Goal: Learn about a topic: Learn about a topic

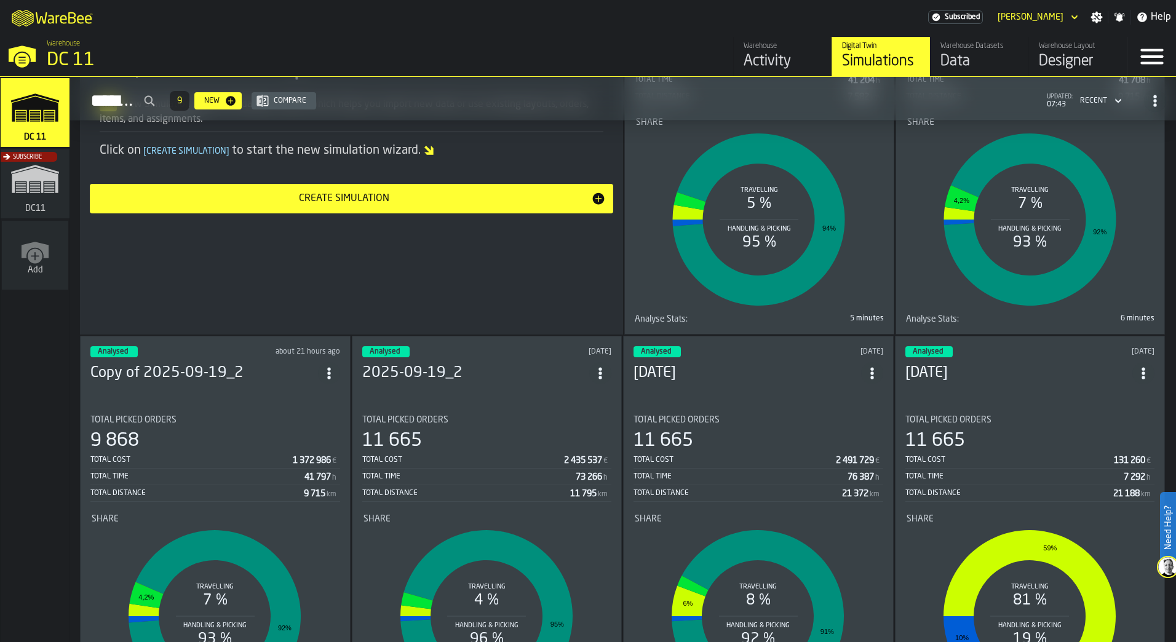
scroll to position [185, 0]
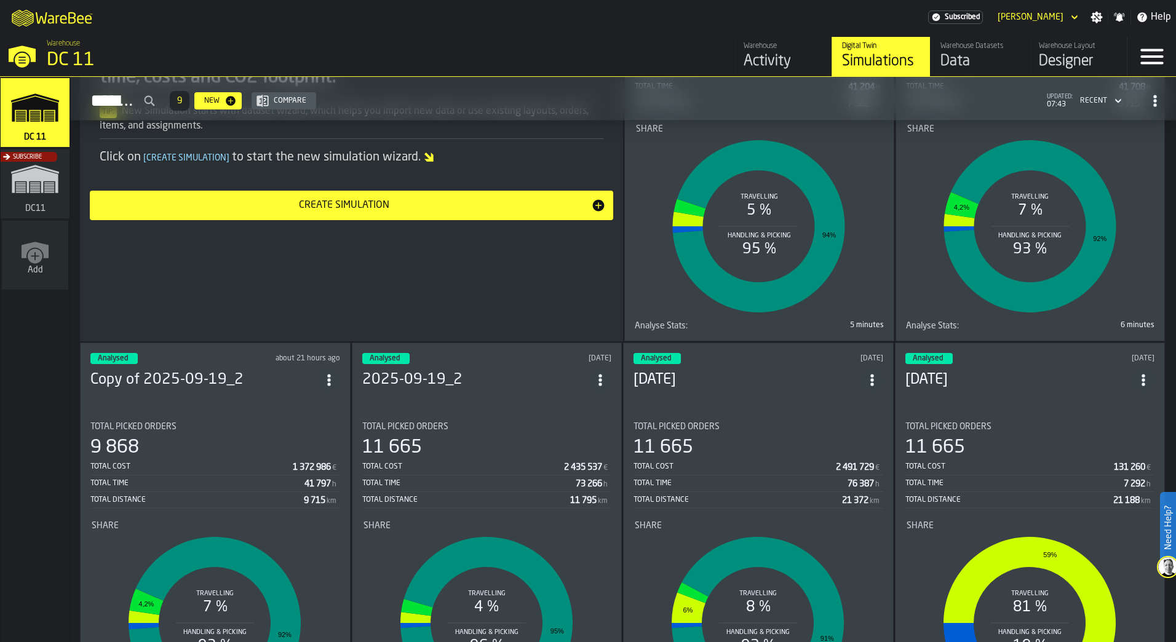
click at [649, 276] on rect "stat-Share" at bounding box center [758, 226] width 245 height 185
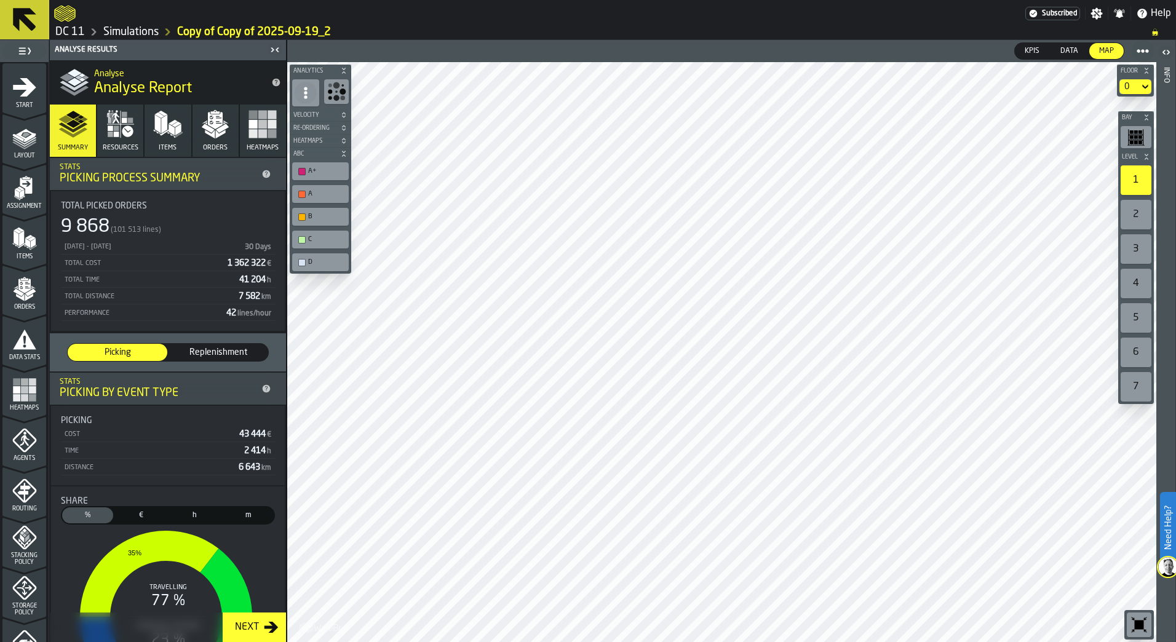
click at [98, 144] on button "Resources" at bounding box center [120, 131] width 46 height 52
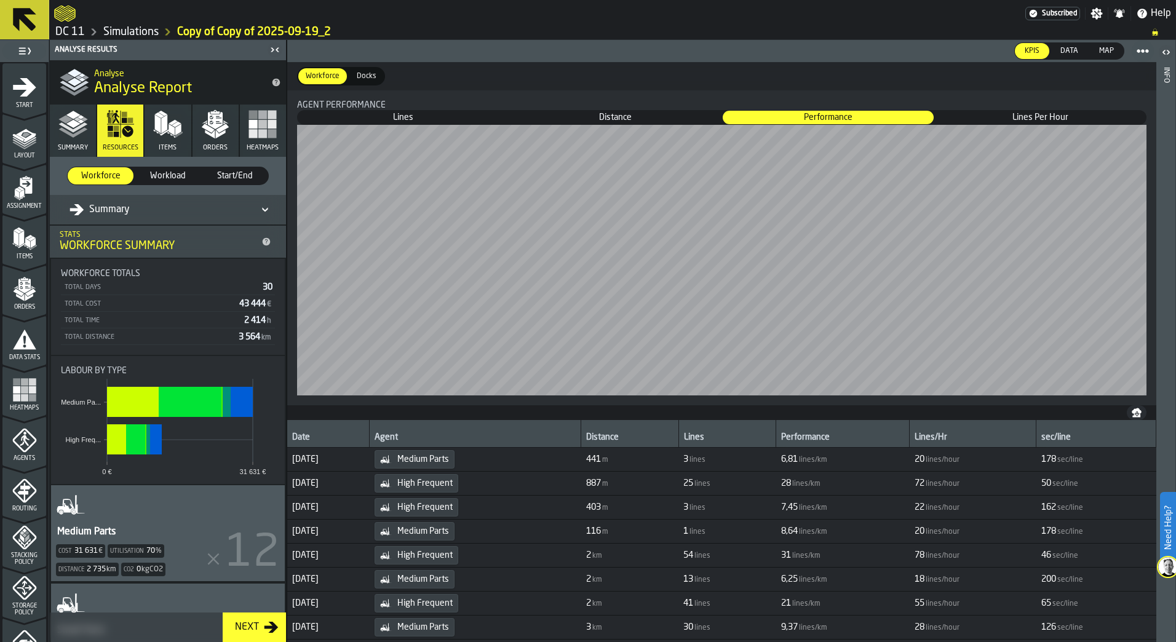
click at [157, 180] on span "Workload" at bounding box center [168, 176] width 56 height 12
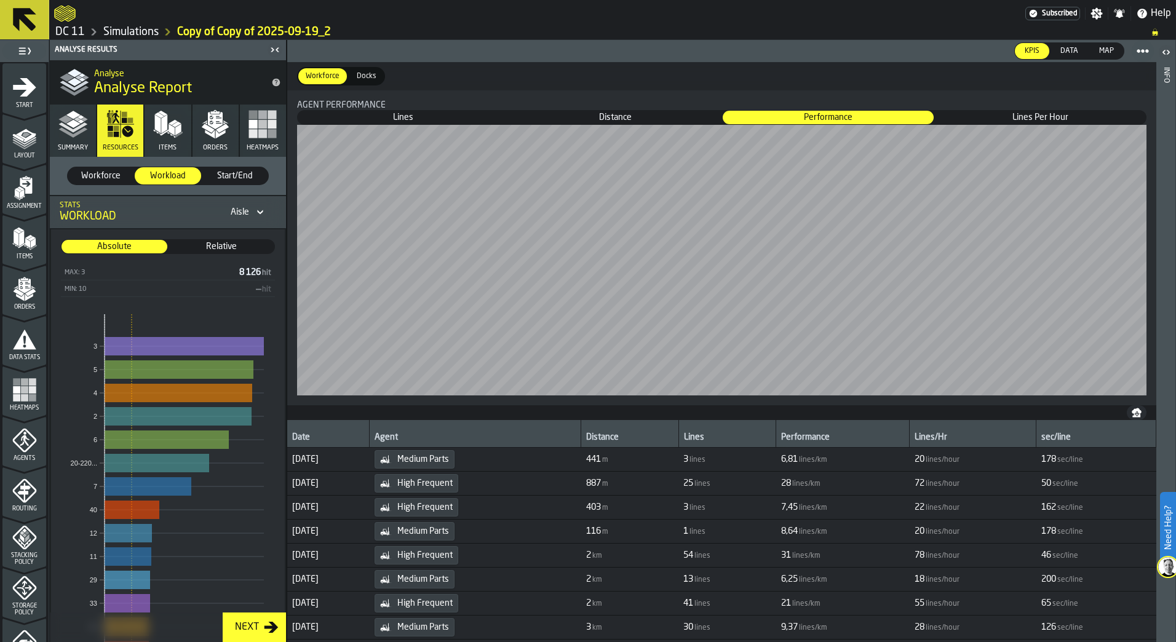
click at [106, 172] on span "Workforce" at bounding box center [101, 176] width 56 height 12
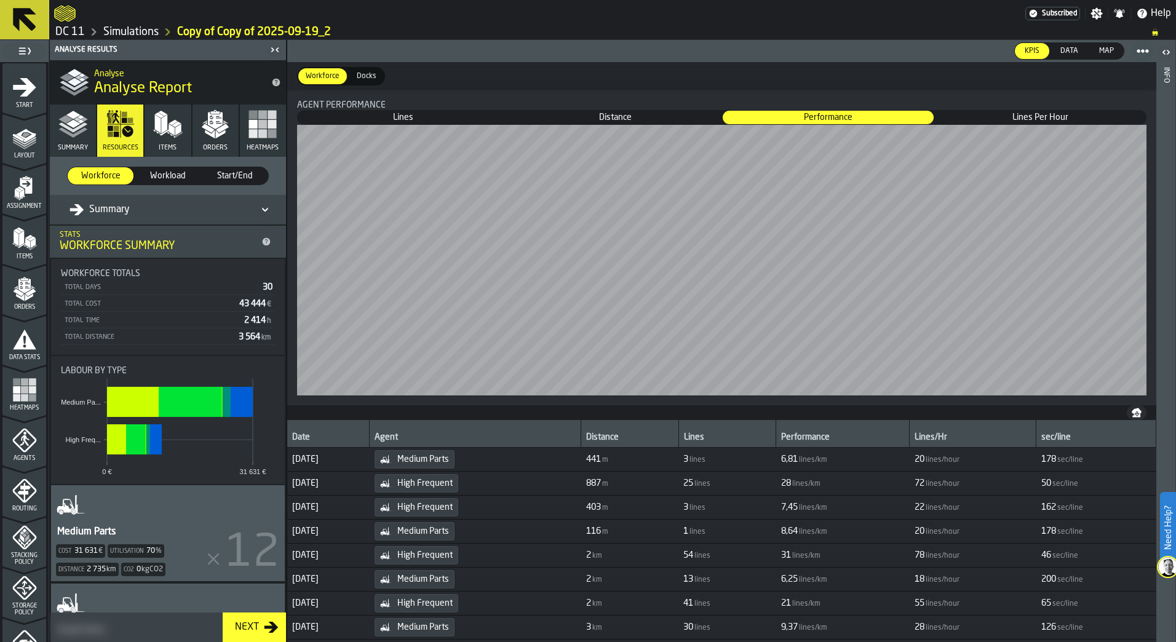
click at [157, 138] on icon "button" at bounding box center [168, 124] width 30 height 30
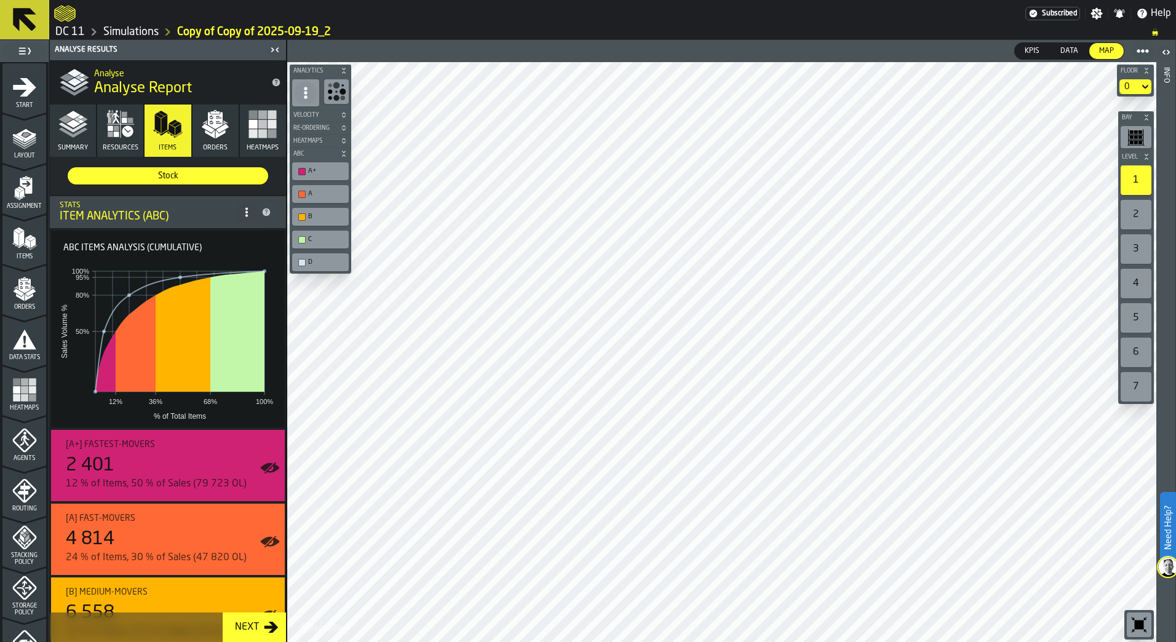
scroll to position [113, 0]
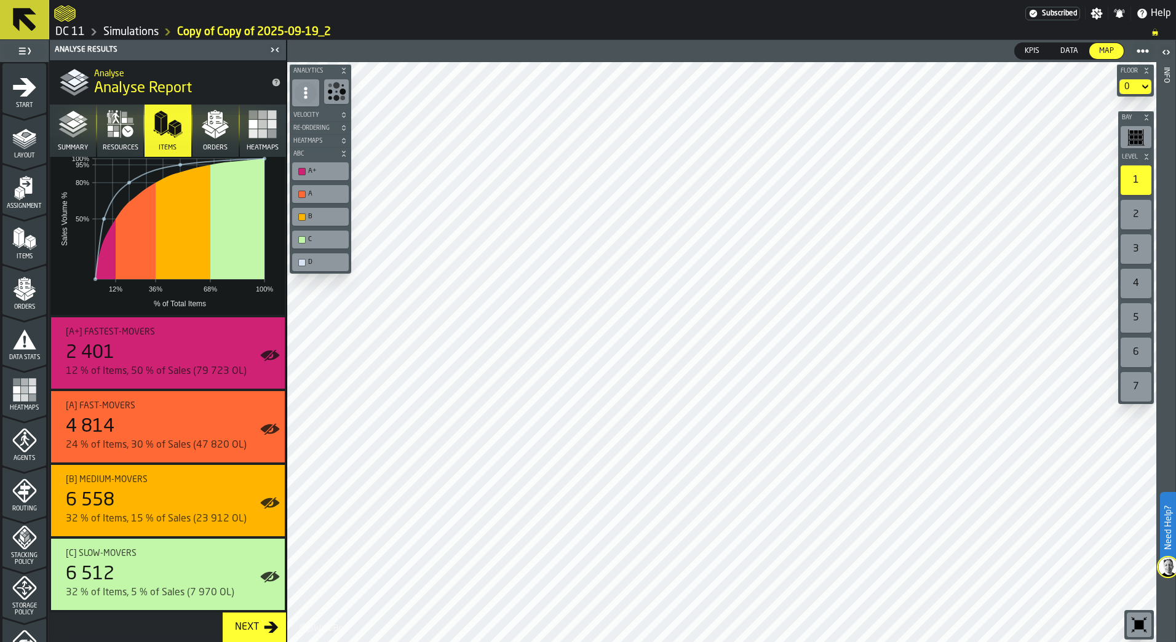
click at [231, 121] on button "Orders" at bounding box center [216, 131] width 46 height 52
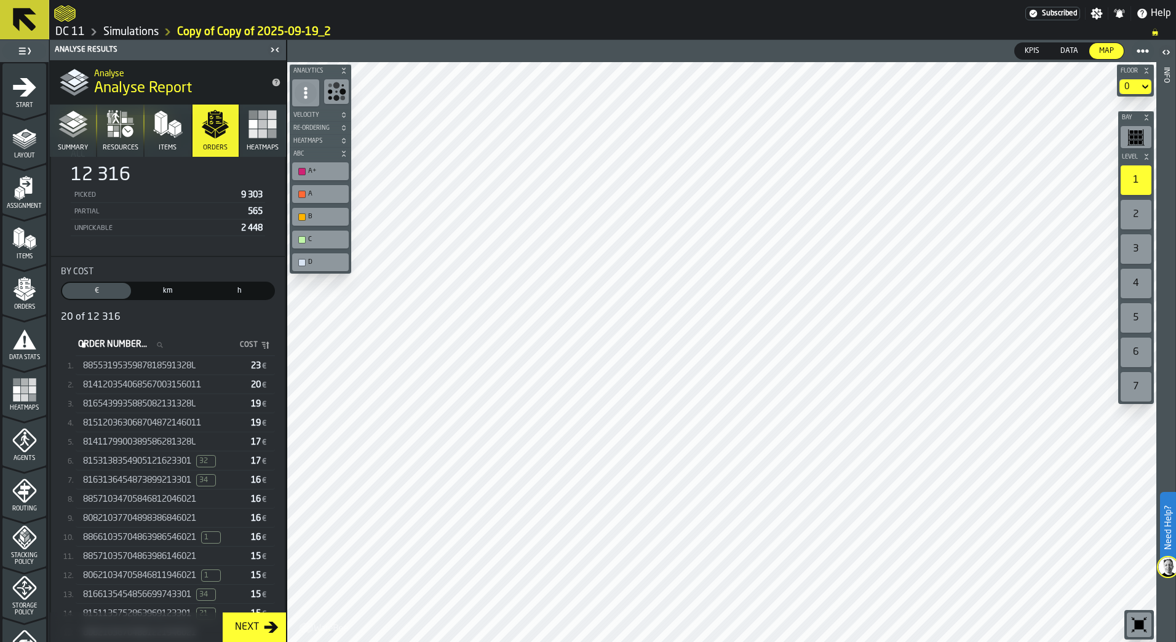
scroll to position [123, 0]
click at [261, 142] on button "Heatmaps" at bounding box center [263, 131] width 46 height 52
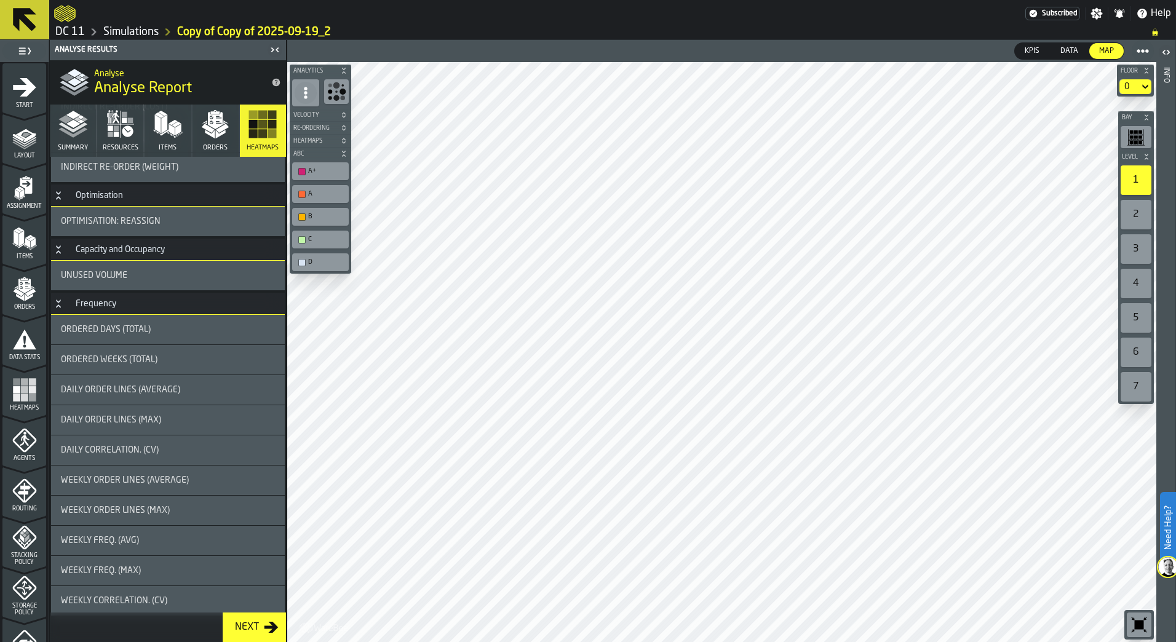
scroll to position [928, 0]
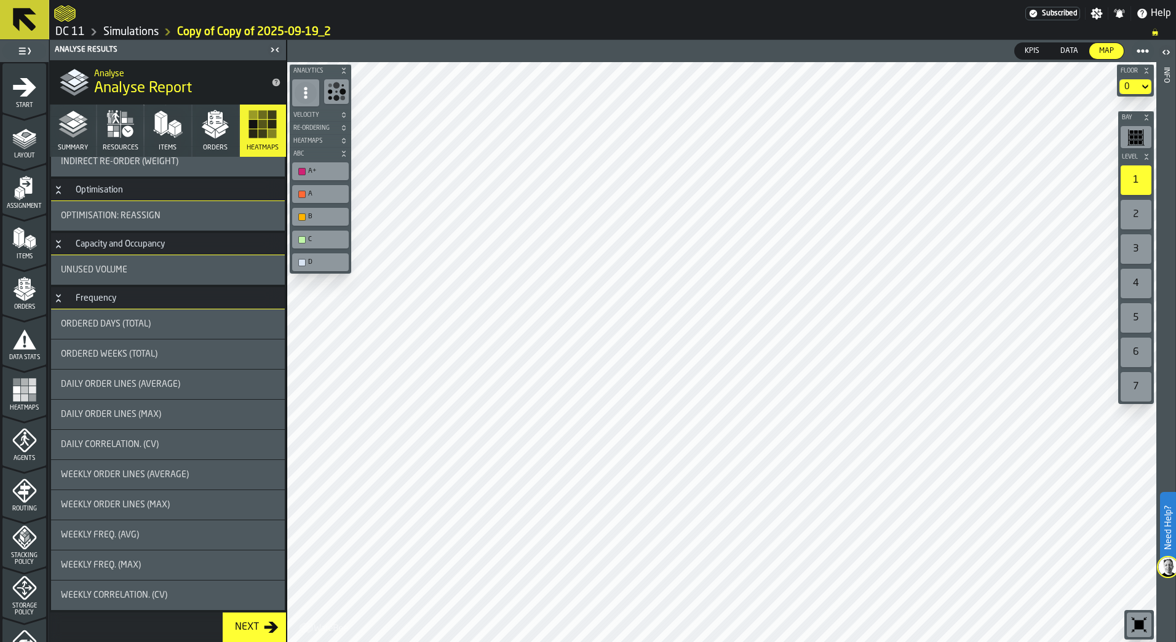
click at [163, 468] on div "Weekly Order Lines (Average)" at bounding box center [168, 475] width 234 height 30
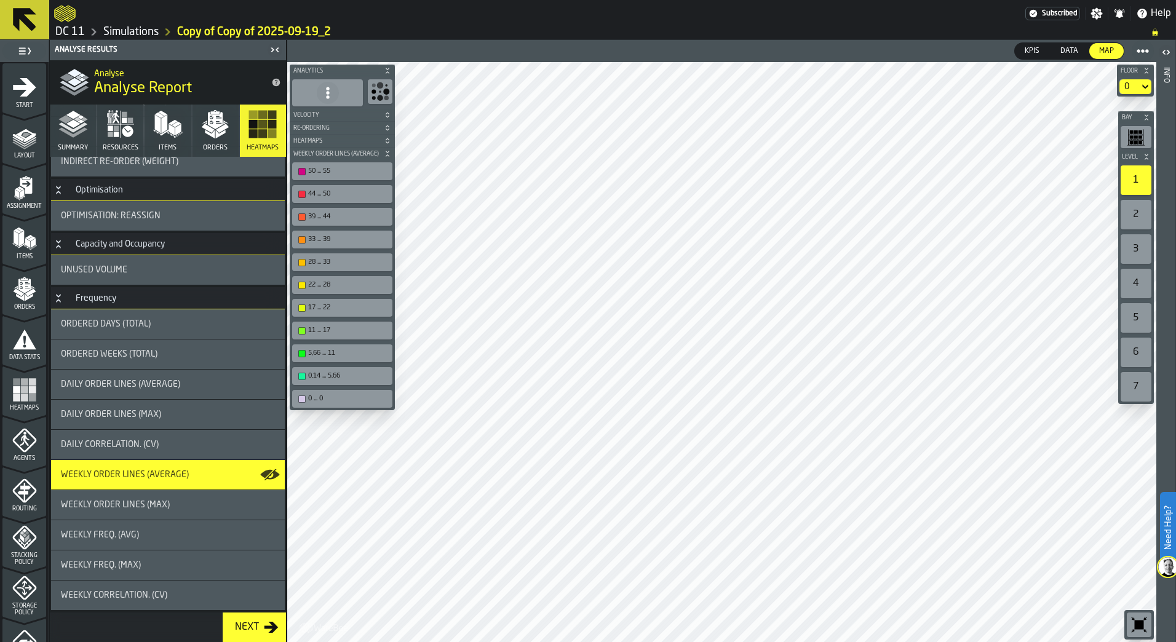
click at [207, 422] on div "Daily Order Lines (Max)" at bounding box center [168, 415] width 234 height 30
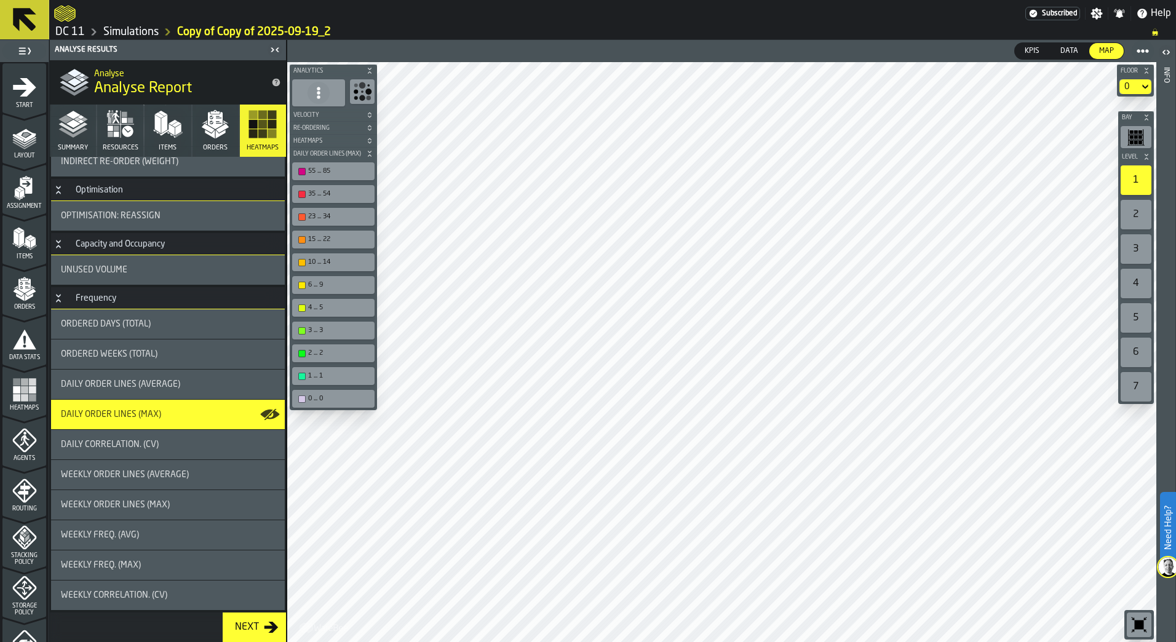
click at [204, 384] on div "Daily Order Lines (Average)" at bounding box center [168, 385] width 214 height 10
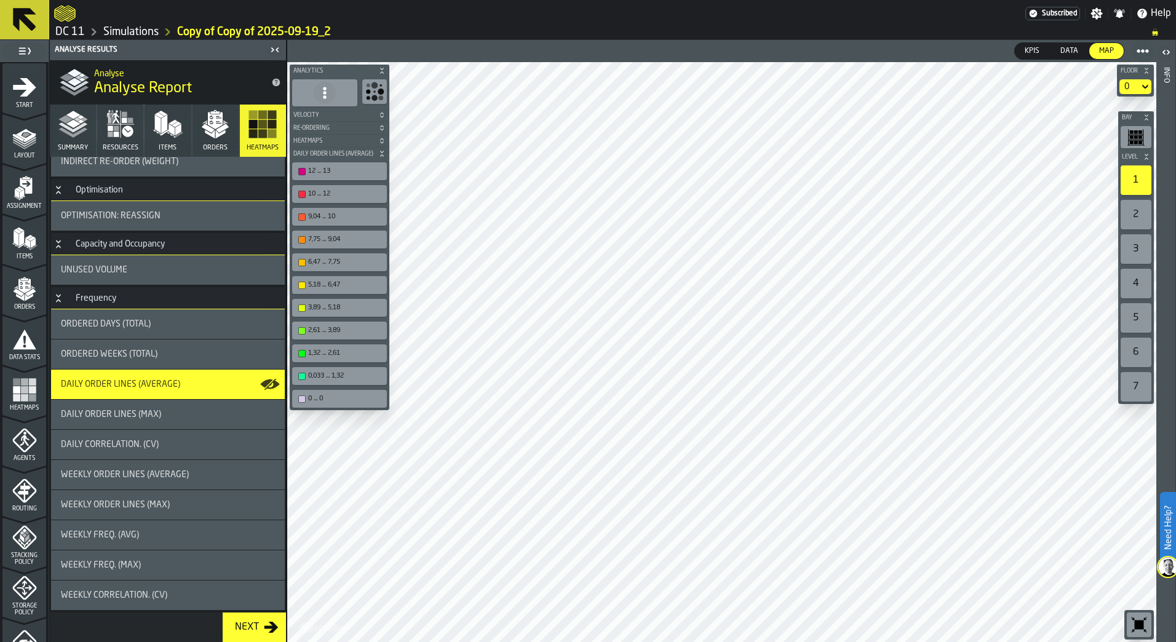
click at [87, 138] on button "Summary" at bounding box center [73, 131] width 46 height 52
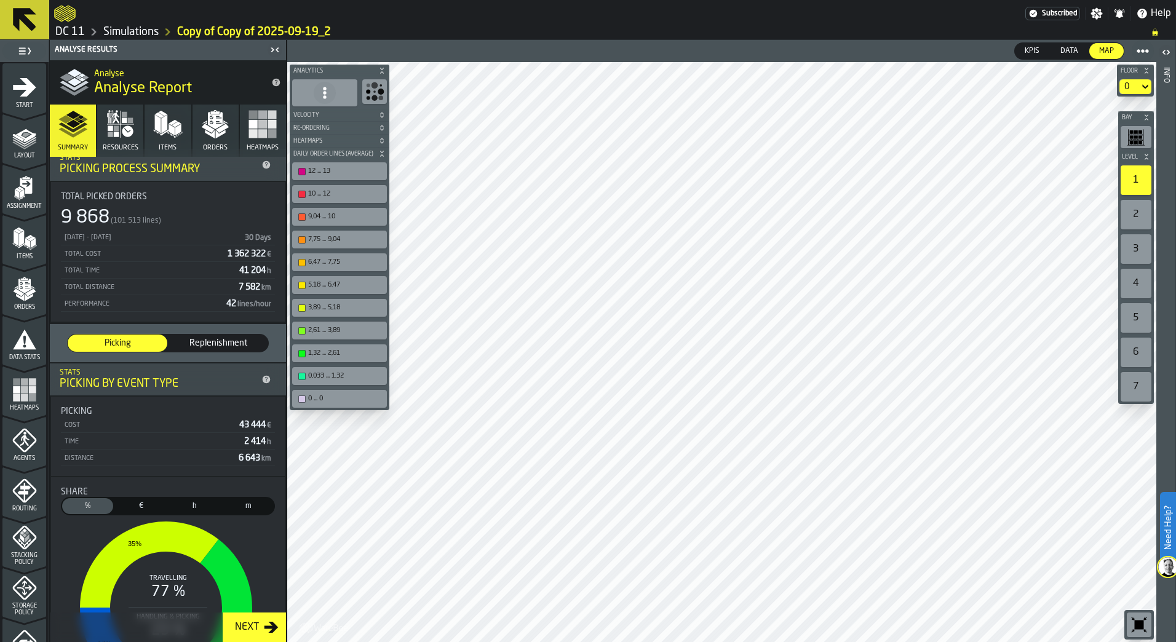
scroll to position [0, 0]
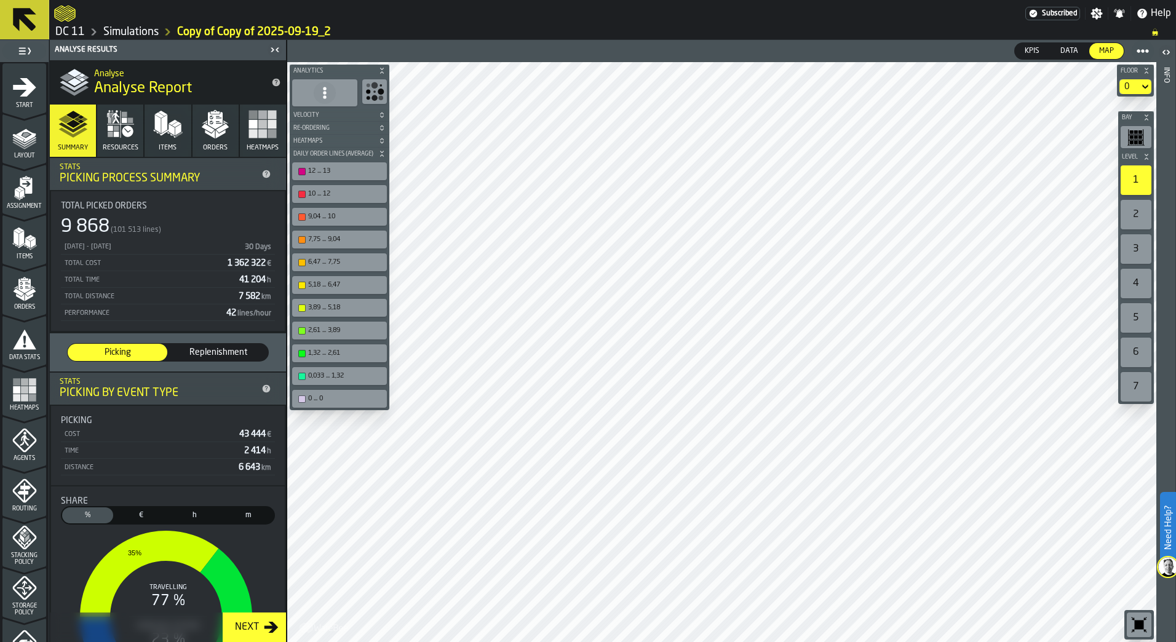
click at [1131, 225] on div "2" at bounding box center [1136, 215] width 31 height 30
click at [1133, 253] on div "3" at bounding box center [1136, 249] width 31 height 30
click at [1137, 210] on div "2" at bounding box center [1136, 215] width 31 height 30
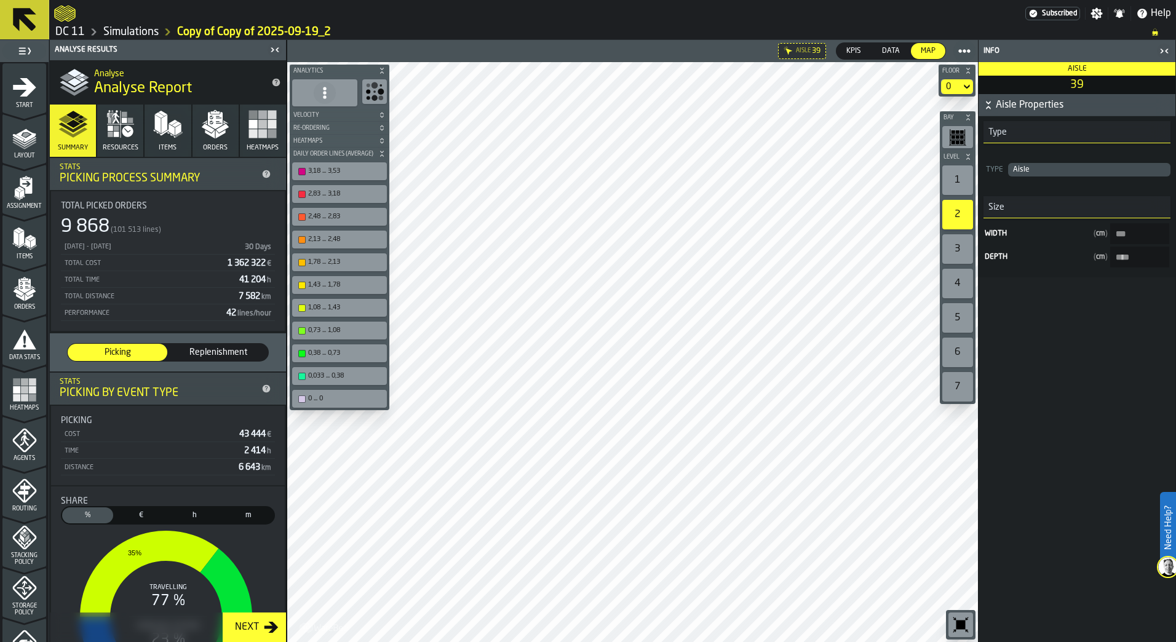
click at [1168, 47] on icon "button-toggle-Close me" at bounding box center [1164, 51] width 15 height 15
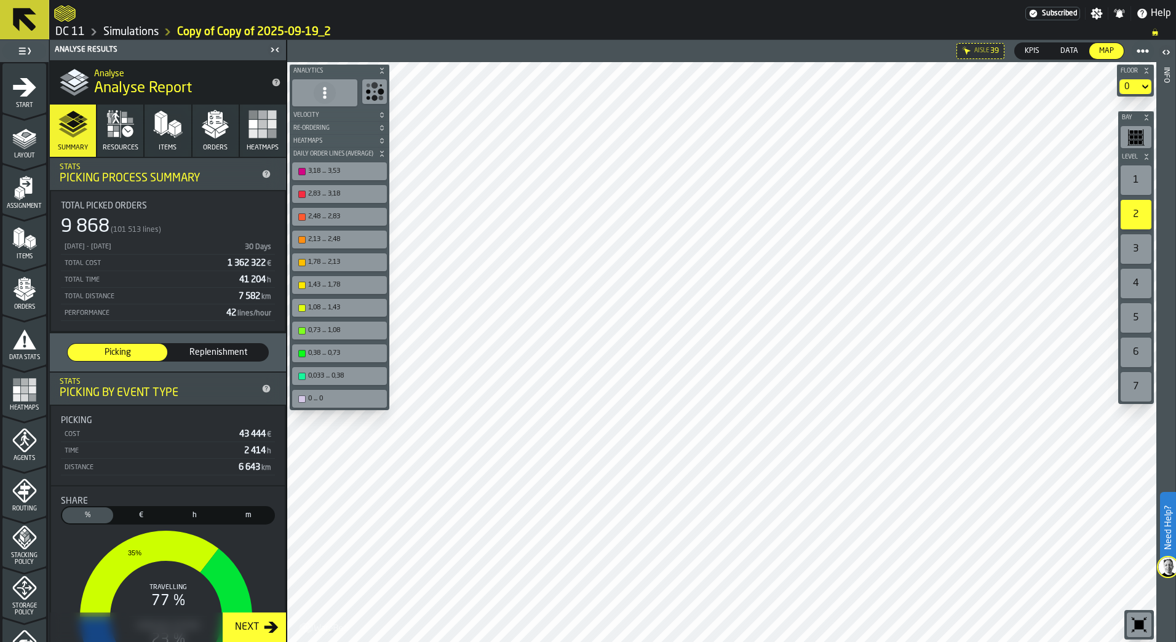
click at [1136, 177] on div "1" at bounding box center [1136, 180] width 31 height 30
click at [116, 131] on icon "button" at bounding box center [117, 128] width 6 height 6
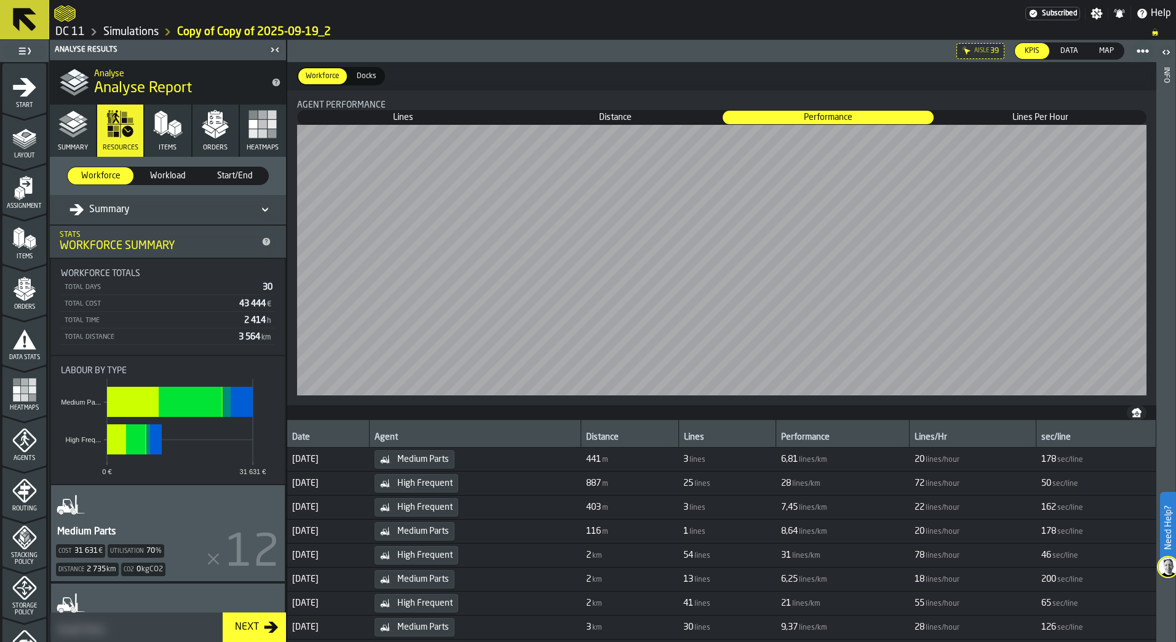
click at [623, 122] on span "Distance" at bounding box center [616, 117] width 210 height 12
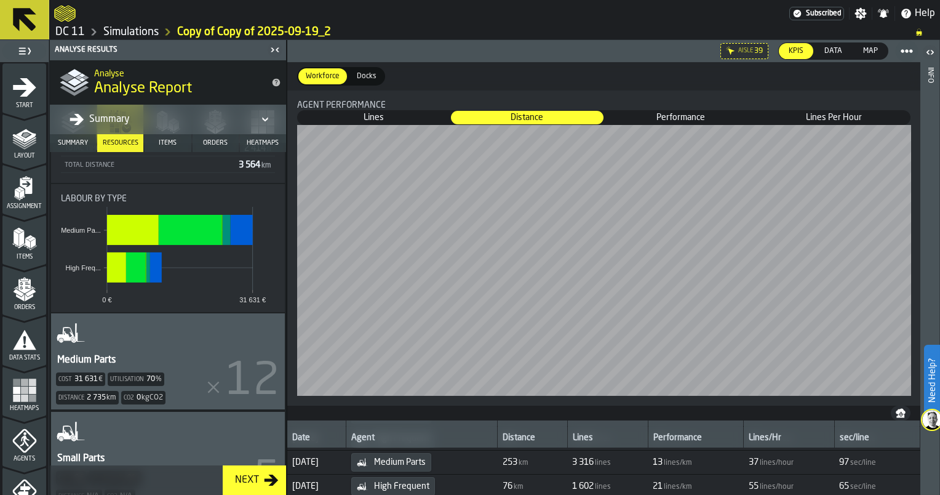
scroll to position [167, 0]
click at [76, 139] on span "Summary" at bounding box center [73, 143] width 30 height 8
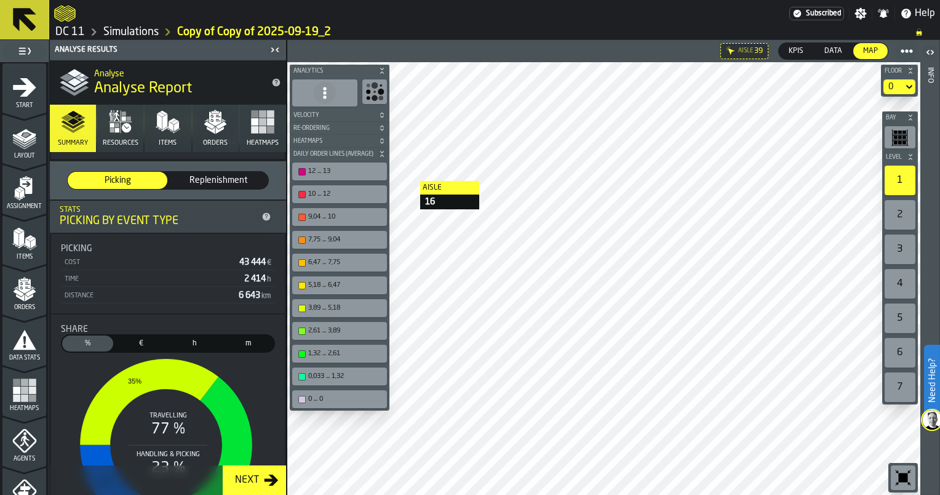
click at [346, 167] on div "12 ... 13" at bounding box center [345, 171] width 74 height 8
click at [7, 33] on button at bounding box center [24, 19] width 49 height 39
